Goal: Task Accomplishment & Management: Manage account settings

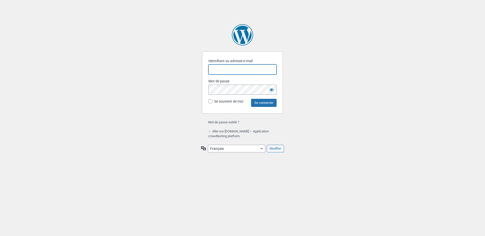
type input "[EMAIL_ADDRESS][DOMAIN_NAME]"
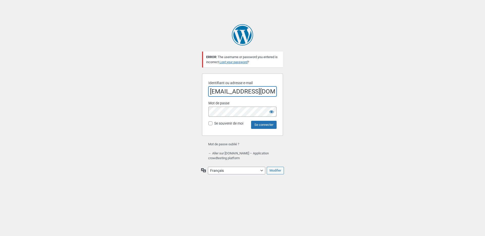
click at [238, 89] on input "[EMAIL_ADDRESS][DOMAIN_NAME]" at bounding box center [242, 91] width 68 height 10
type input "[PERSON_NAME][EMAIL_ADDRESS][DOMAIN_NAME]"
click at [264, 128] on input "Se connecter" at bounding box center [263, 125] width 25 height 8
